Goal: Check status

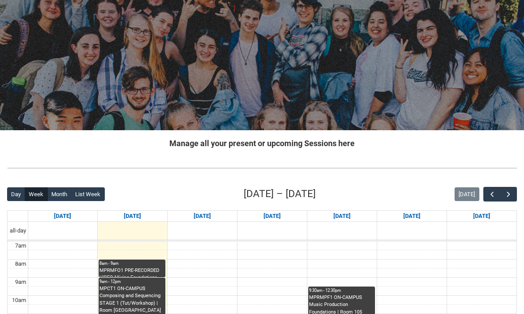
scroll to position [171, 0]
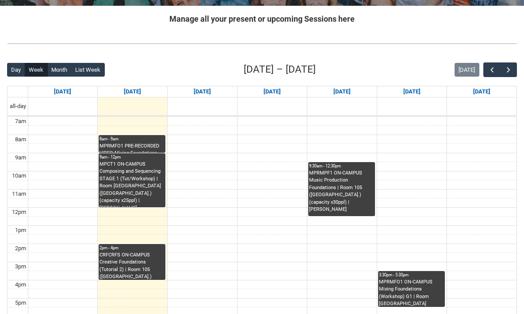
click at [137, 144] on div "MPRMFO1 PRE-RECORDED VIDEO Mixing Foundations (Lecture/Tut) | Online | Benjamin…" at bounding box center [132, 147] width 65 height 10
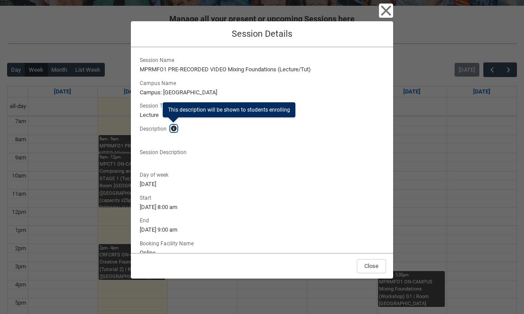
click at [174, 128] on lightning-primitive-icon "button" at bounding box center [174, 128] width 6 height 7
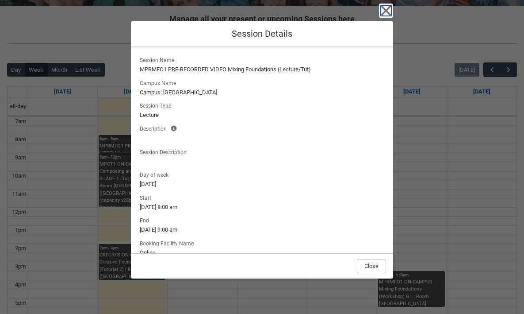
click at [386, 9] on icon "button" at bounding box center [386, 11] width 14 height 14
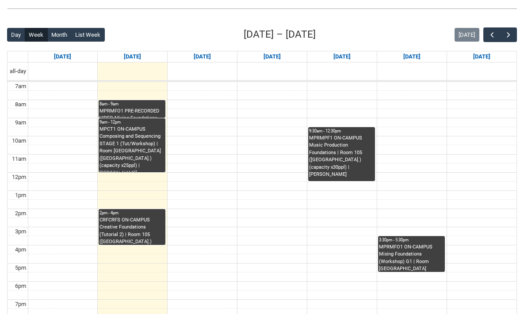
scroll to position [207, 0]
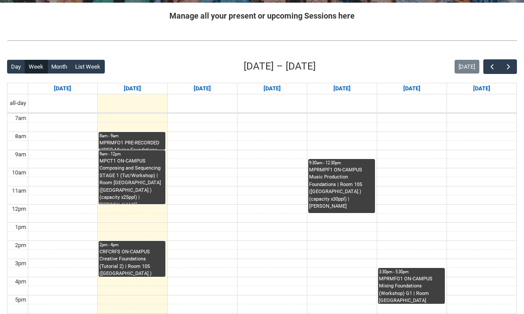
scroll to position [225, 0]
